Goal: Communication & Community: Answer question/provide support

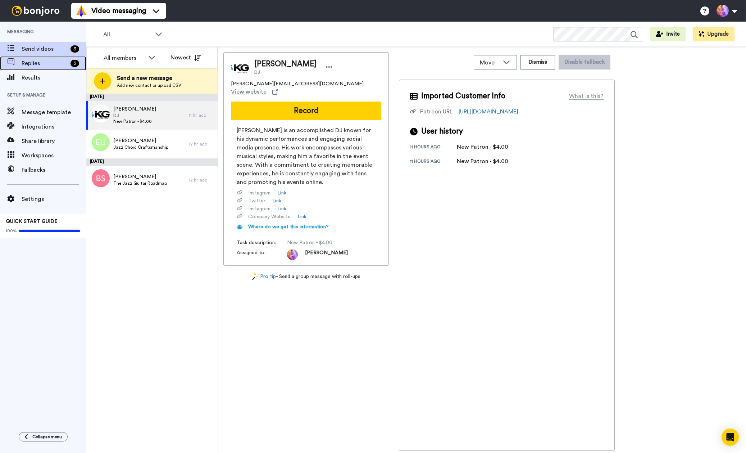
click at [41, 64] on span "Replies" at bounding box center [45, 63] width 46 height 9
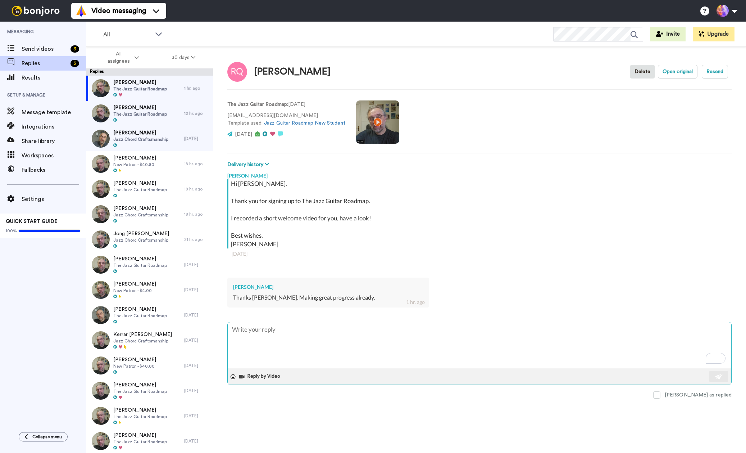
click at [307, 335] on textarea "To enrich screen reader interactions, please activate Accessibility in Grammarl…" at bounding box center [480, 345] width 504 height 46
type textarea "x"
type textarea "G"
type textarea "x"
type textarea "Gr"
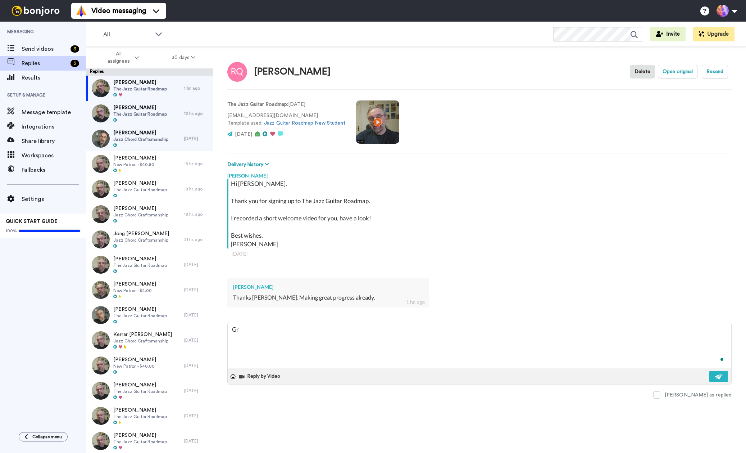
type textarea "x"
type textarea "Grr"
type textarea "x"
type textarea "Grre"
type textarea "x"
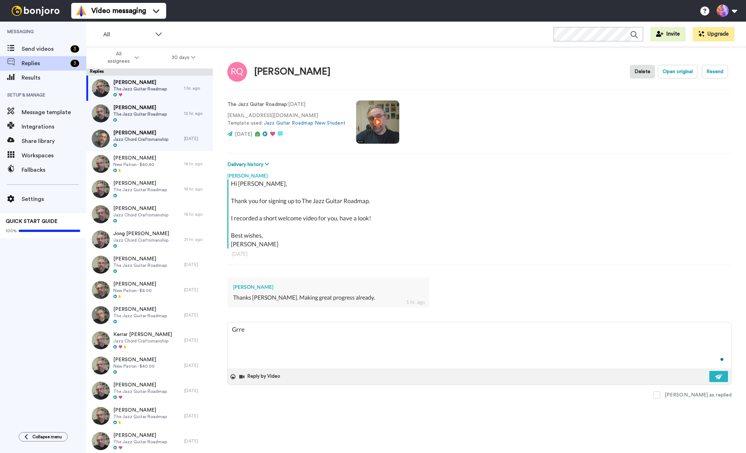
type textarea "Grr"
type textarea "x"
type textarea "Gr"
type textarea "x"
type textarea "G"
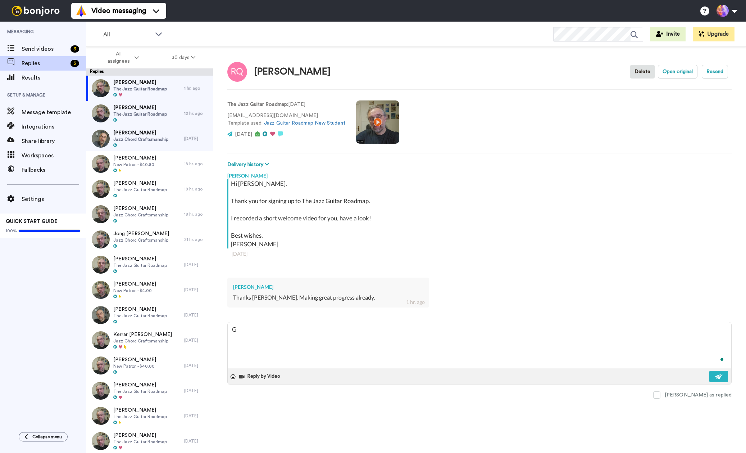
type textarea "x"
type textarea "Gr"
type textarea "x"
type textarea "Gre"
type textarea "x"
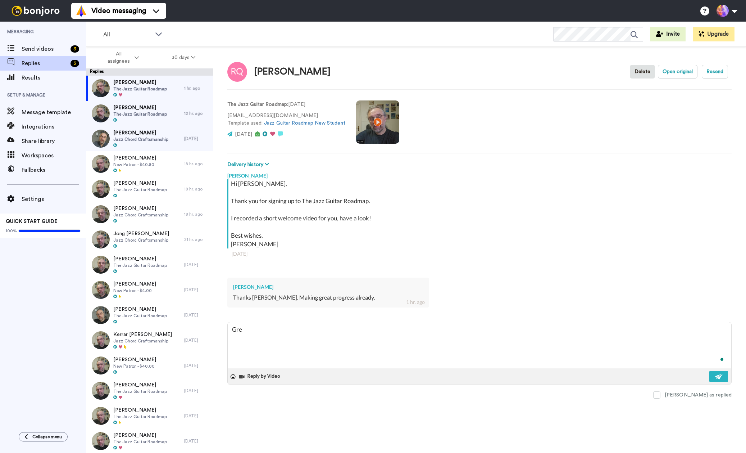
type textarea "Grea"
type textarea "x"
type textarea "Great"
type textarea "x"
type textarea "Great"
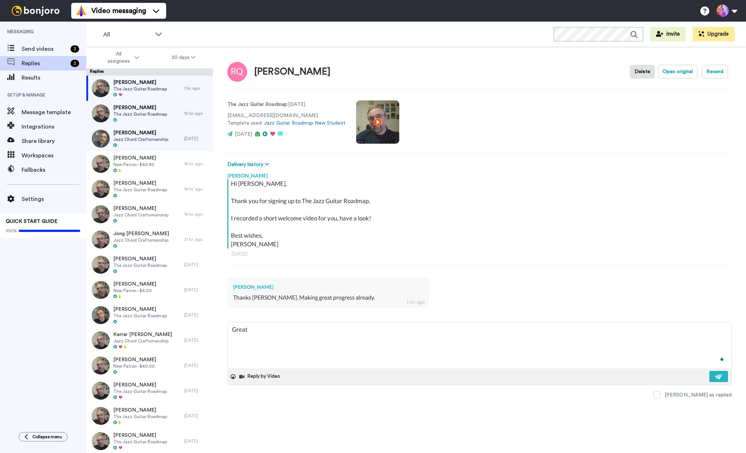
type textarea "x"
type textarea "Great t"
type textarea "x"
type textarea "Great to"
type textarea "x"
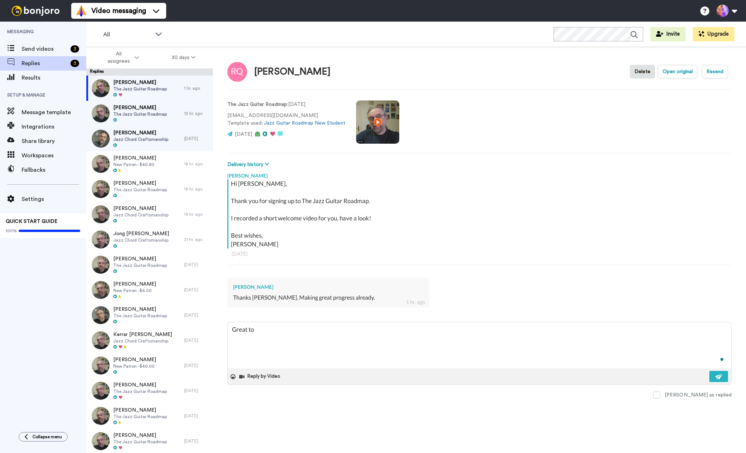
type textarea "Great to"
type textarea "x"
type textarea "Great to h"
type textarea "x"
type textarea "Great to he"
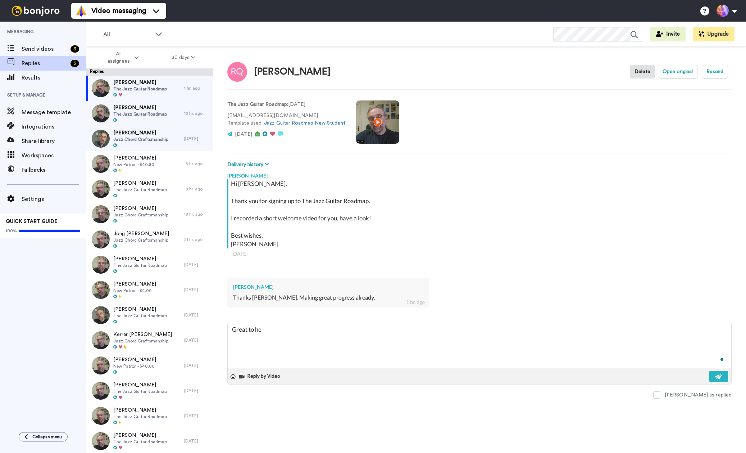
type textarea "x"
type textarea "Great to hea"
type textarea "x"
type textarea "Great to heat"
type textarea "x"
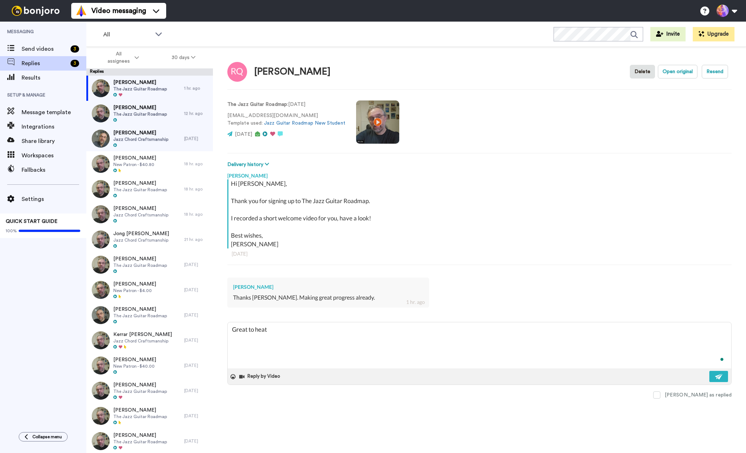
type textarea "Great to hea"
type textarea "x"
type textarea "Great to hear"
type textarea "x"
type textarea "Great to hear,"
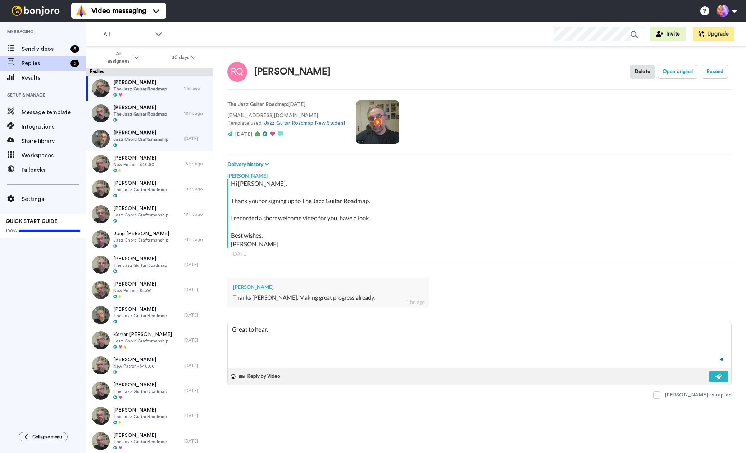
type textarea "x"
type textarea "Great to hear,"
type textarea "x"
type textarea "Great to hear, R"
type textarea "x"
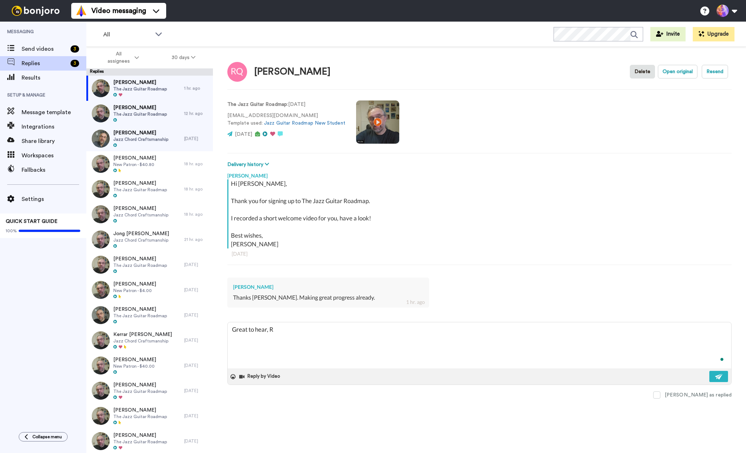
type textarea "Great to hear, Ry"
type textarea "x"
type textarea "Great to hear, Rya"
type textarea "x"
type textarea "Great to hear, [PERSON_NAME]"
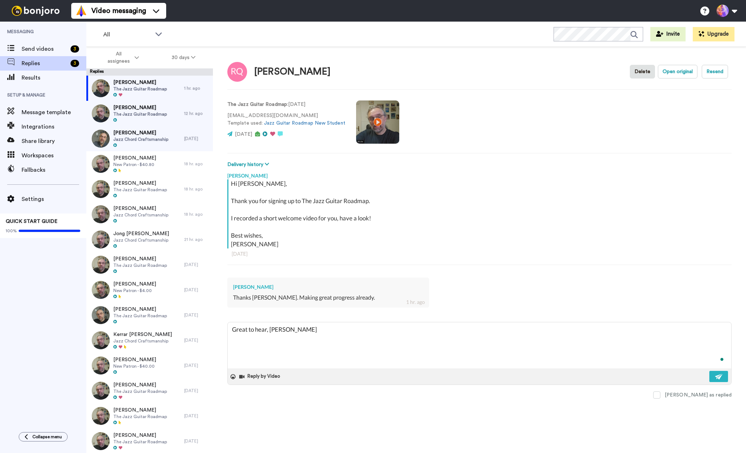
type textarea "x"
type textarea "Great to hear, [PERSON_NAME]!"
type textarea "x"
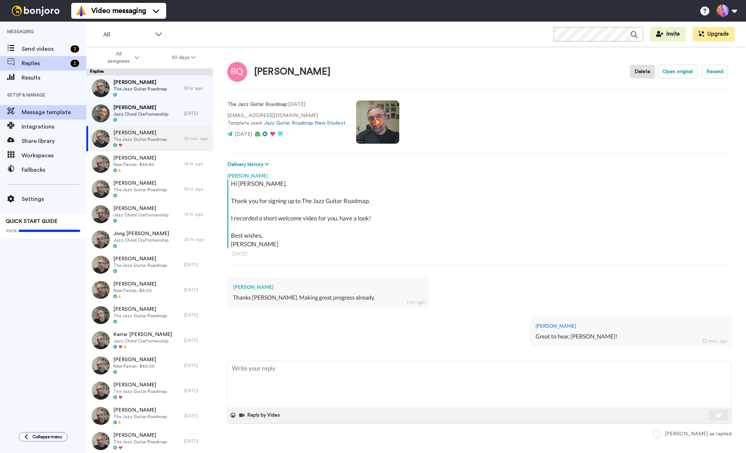
type textarea "x"
click at [39, 52] on span "Send videos" at bounding box center [45, 49] width 46 height 9
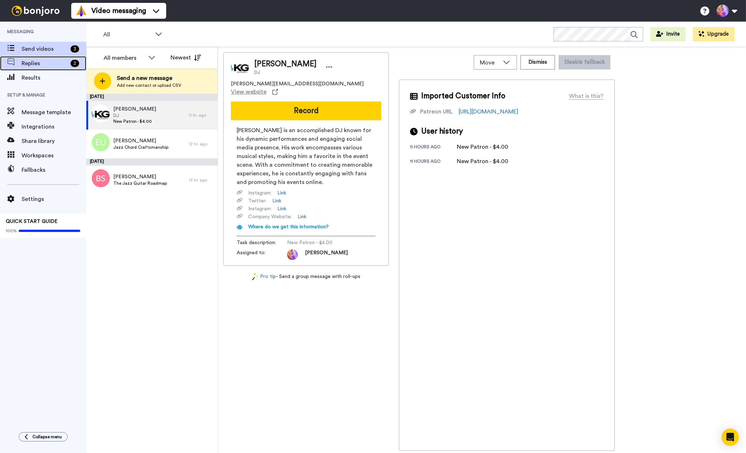
click at [36, 58] on div "Replies 2" at bounding box center [43, 63] width 86 height 14
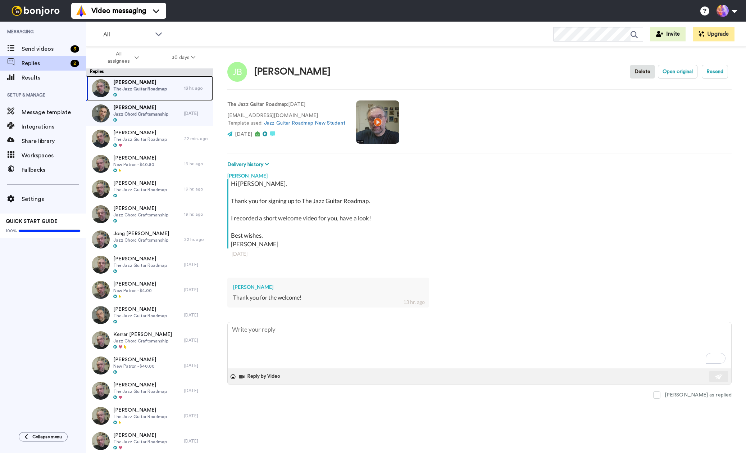
click at [121, 89] on span "The Jazz Guitar Roadmap" at bounding box center [140, 89] width 54 height 6
click at [523, 342] on textarea "To enrich screen reader interactions, please activate Accessibility in Grammarl…" at bounding box center [480, 345] width 504 height 46
type textarea "x"
type textarea "S"
type textarea "x"
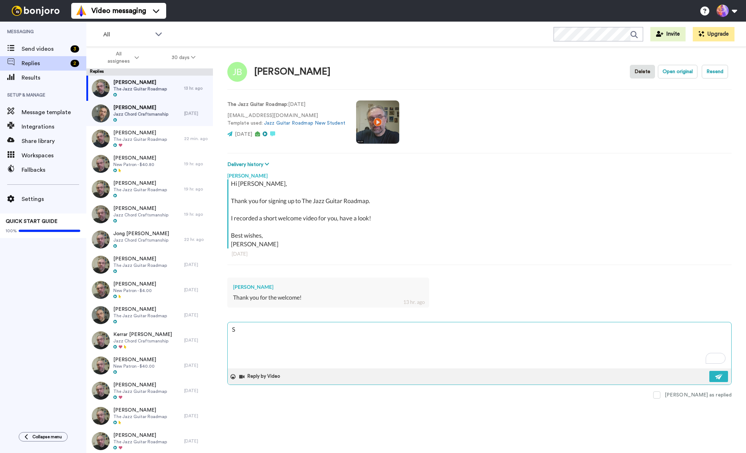
type textarea "Se"
type textarea "x"
type textarea "See"
type textarea "x"
type textarea "See"
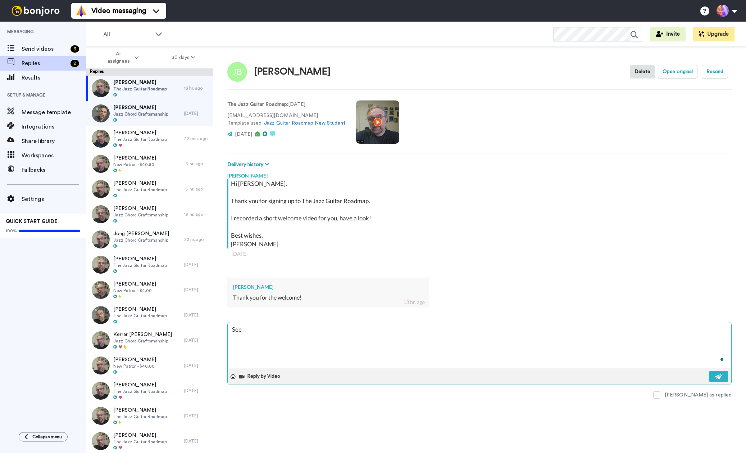
type textarea "x"
type textarea "See y"
type textarea "x"
type textarea "See yo"
type textarea "x"
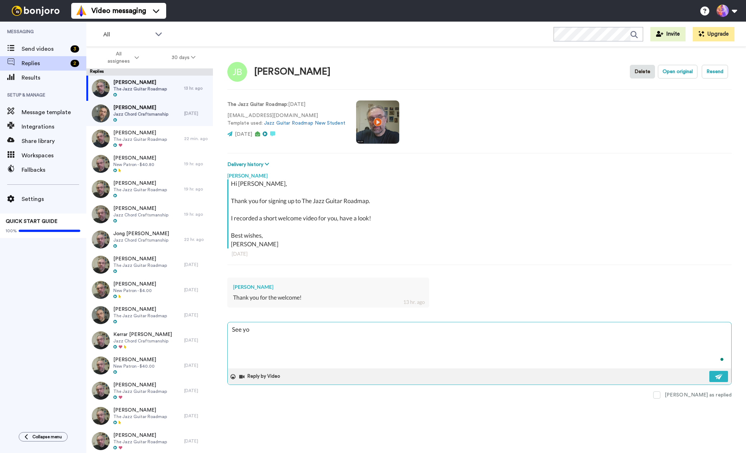
type textarea "See you"
type textarea "x"
type textarea "See you"
type textarea "x"
type textarea "See you i"
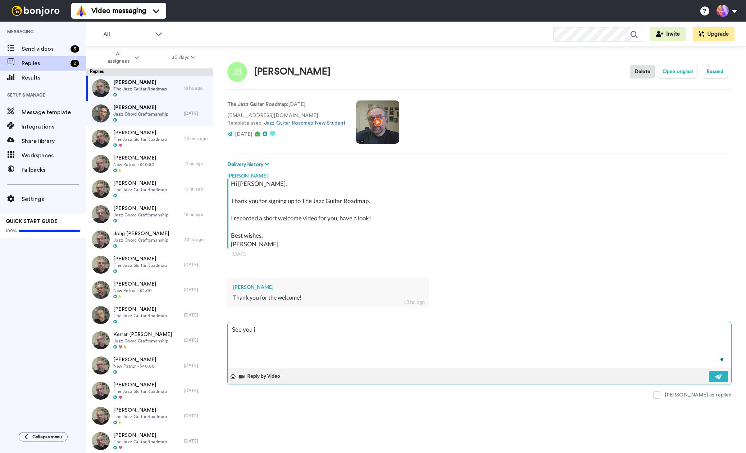
type textarea "x"
type textarea "See you in"
type textarea "x"
type textarea "See you in"
type textarea "x"
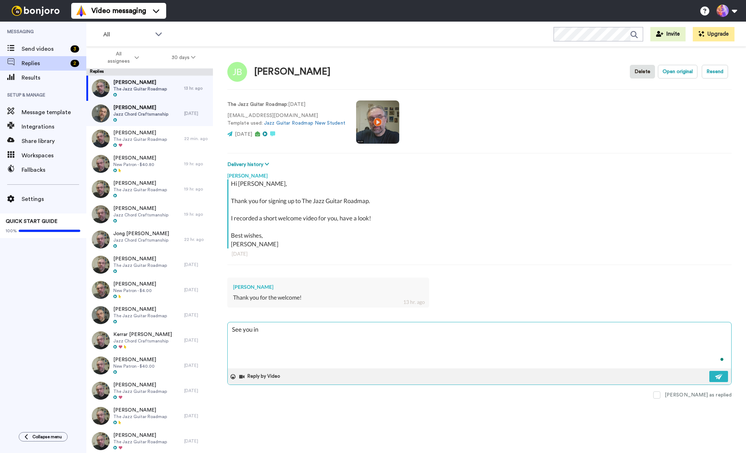
type textarea "See you in t"
type textarea "x"
type textarea "See you in th"
type textarea "x"
type textarea "See you in the"
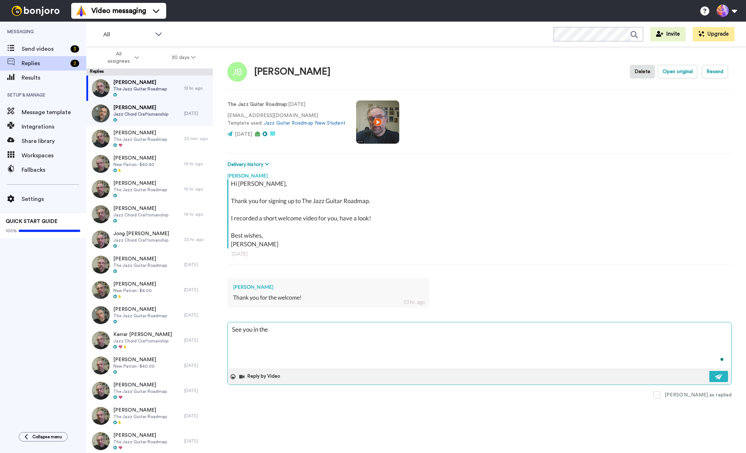
type textarea "x"
type textarea "See you in ther"
type textarea "x"
type textarea "See you in there"
type textarea "x"
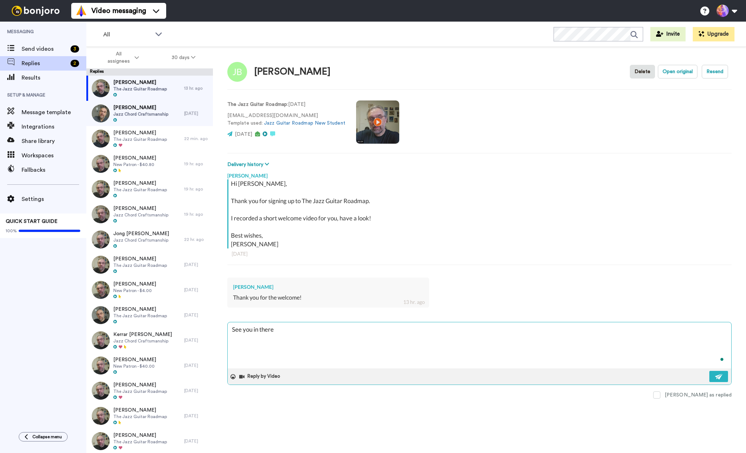
type textarea "See you in therer"
type textarea "x"
type textarea "See you in there"
type textarea "x"
type textarea "See you in there!"
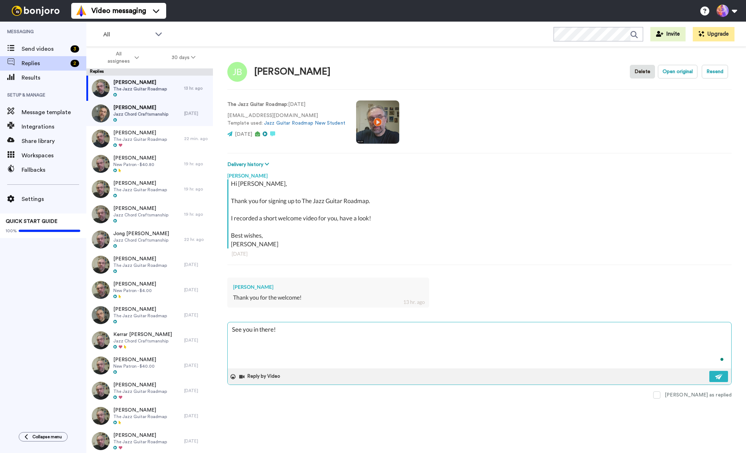
type textarea "x"
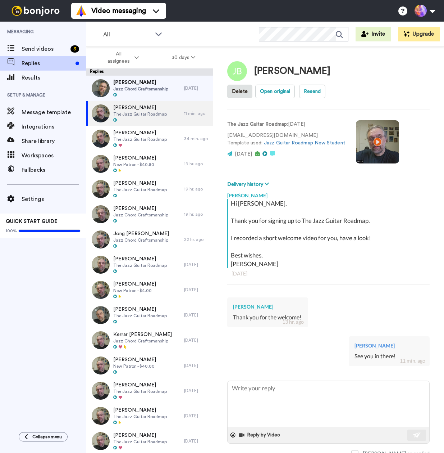
type textarea "x"
click at [40, 51] on span "Send videos" at bounding box center [45, 49] width 46 height 9
